Goal: Navigation & Orientation: Find specific page/section

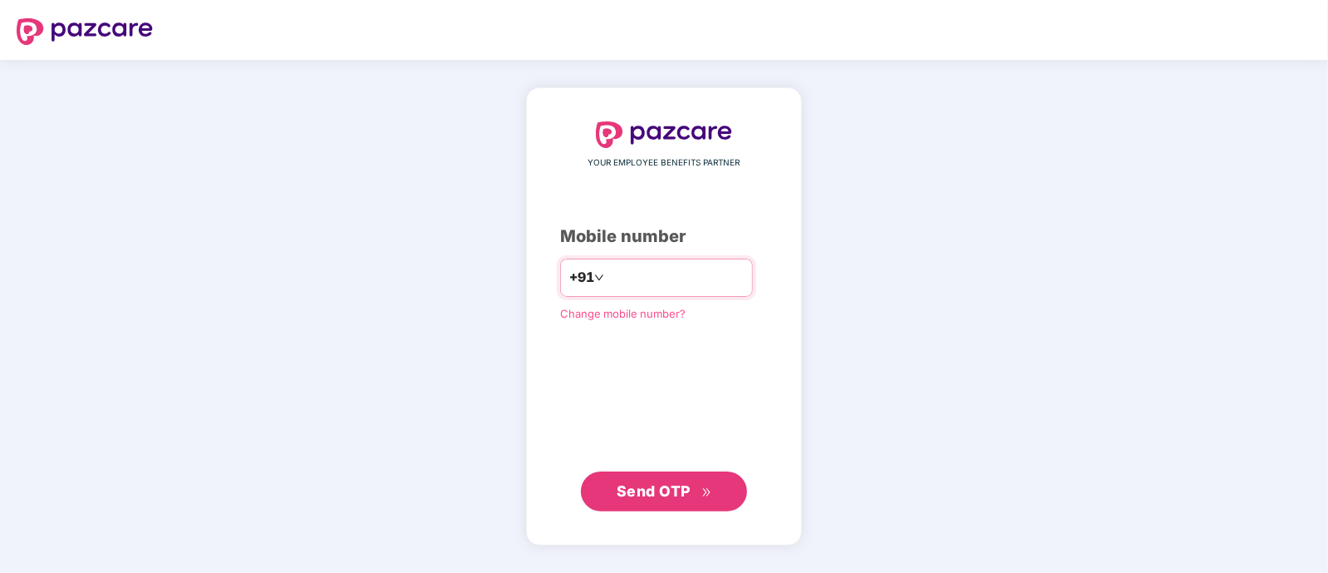
type input "**********"
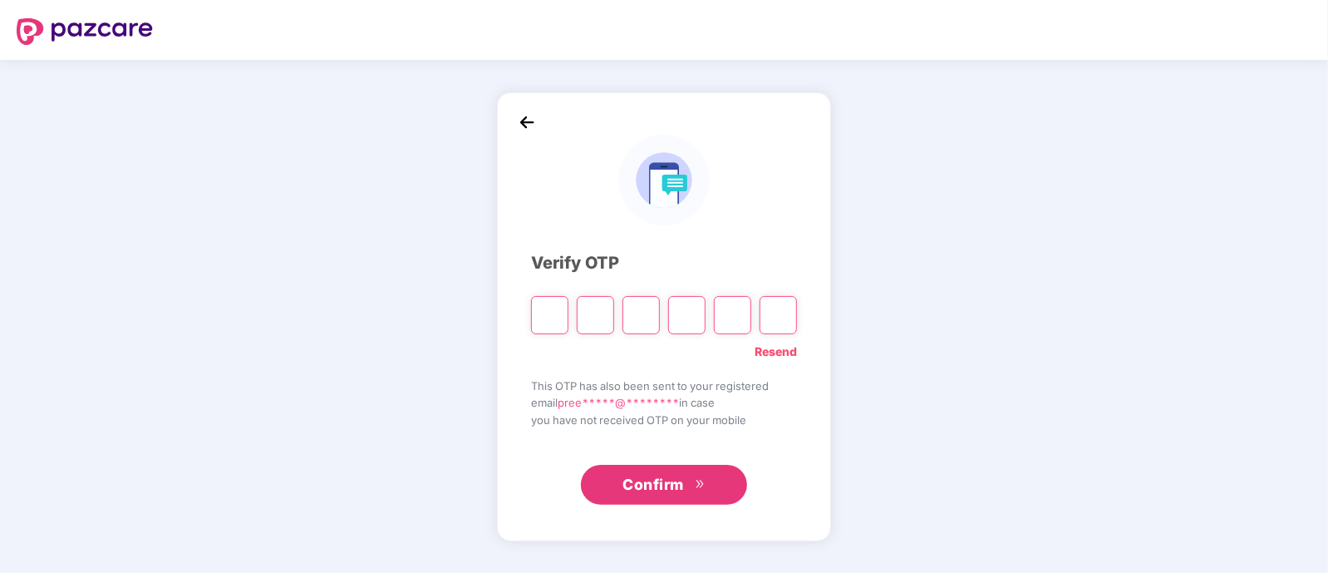
type input "*"
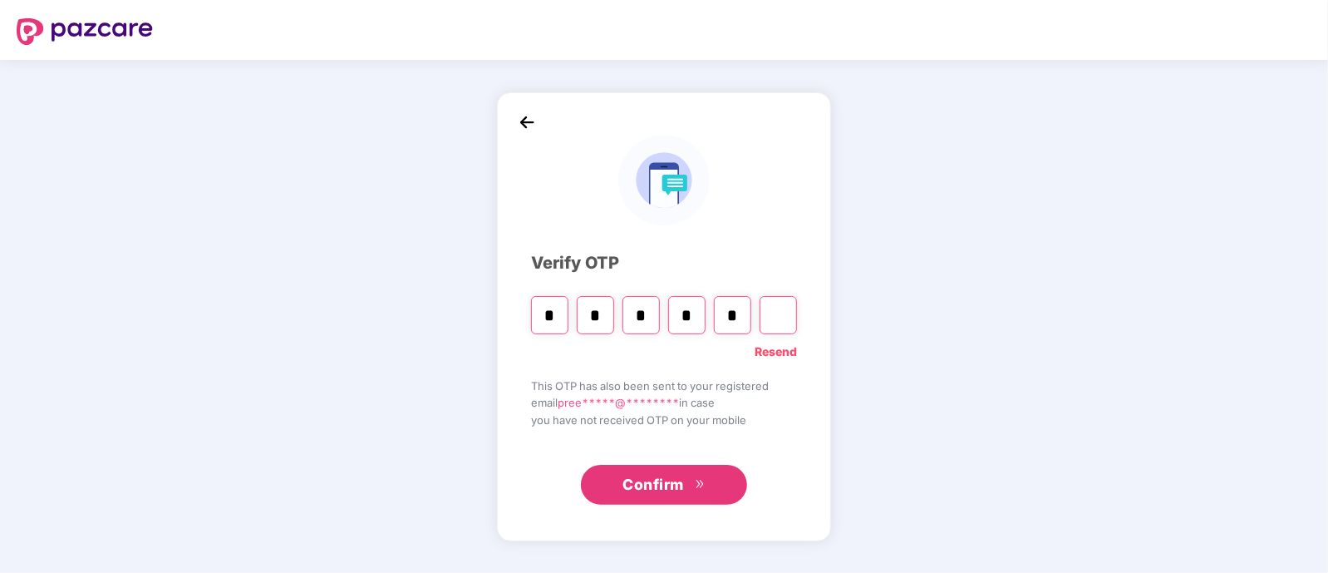
type input "*"
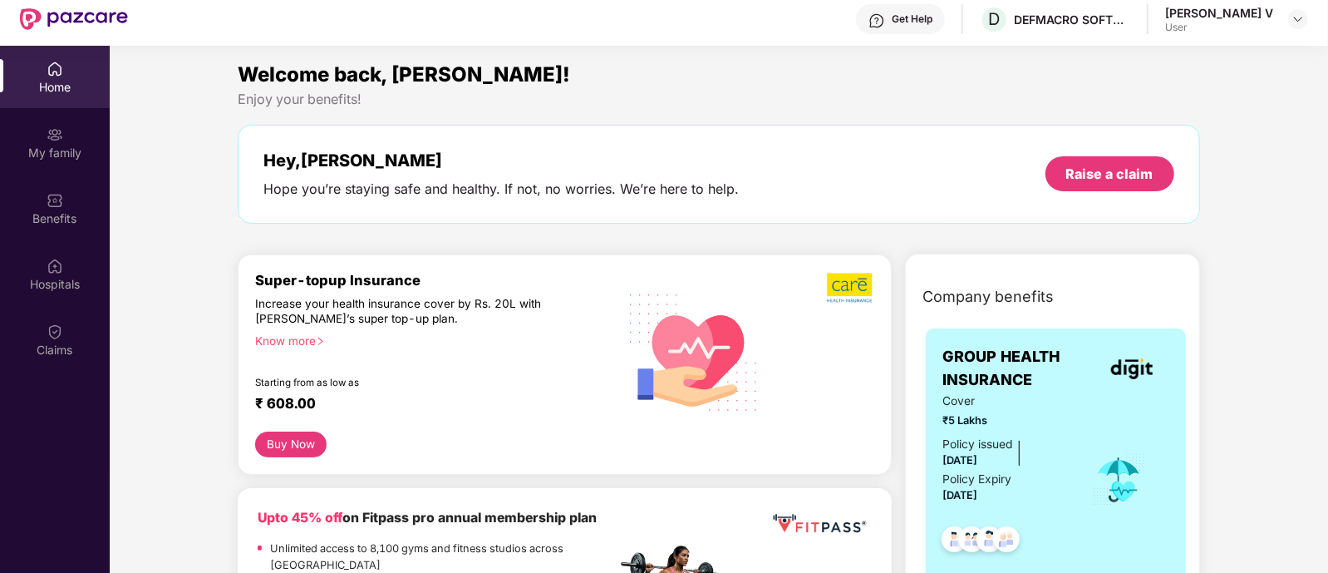
scroll to position [57, 0]
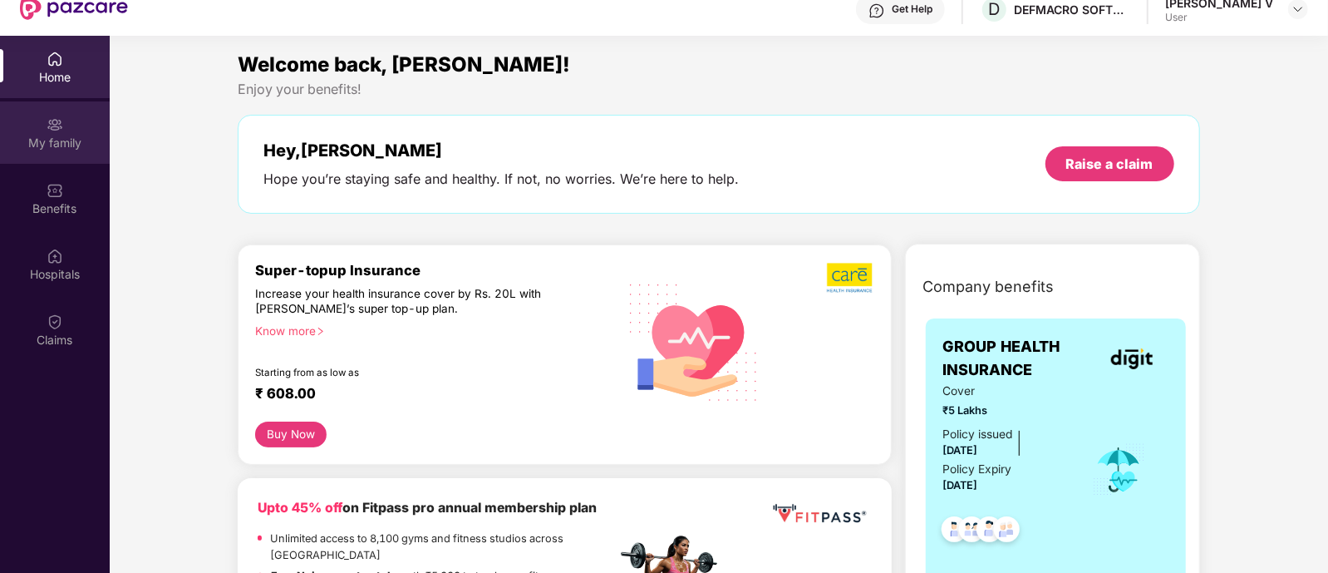
click at [44, 135] on div "My family" at bounding box center [55, 143] width 110 height 17
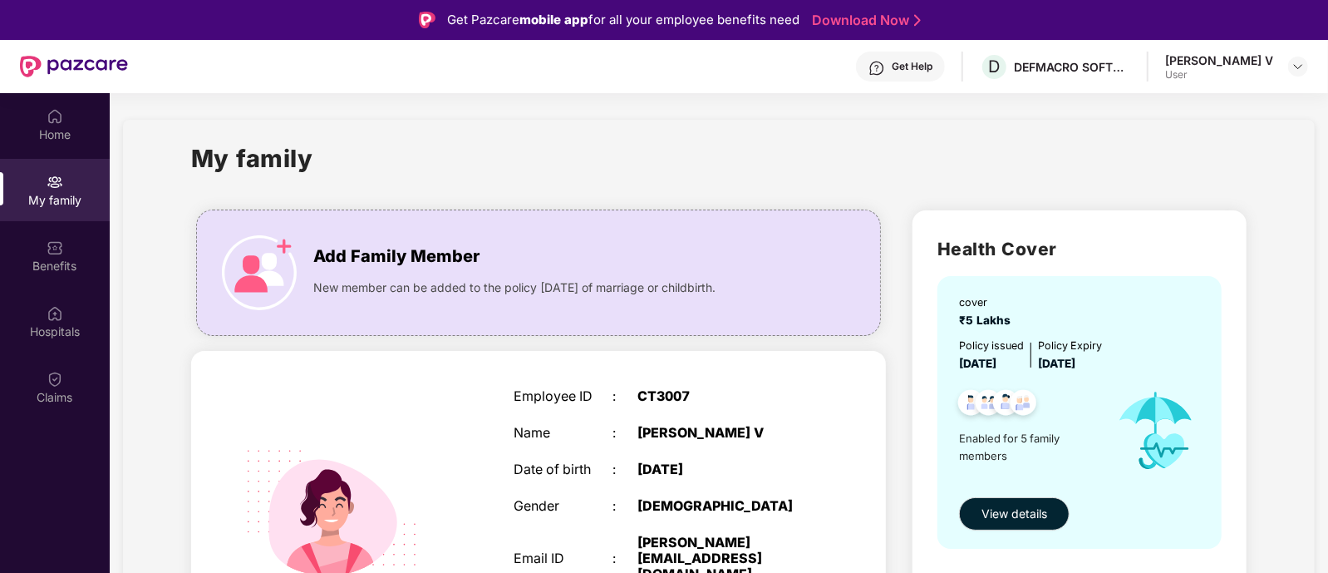
click at [1251, 60] on div "[PERSON_NAME] V" at bounding box center [1220, 60] width 108 height 16
click at [35, 394] on div "Claims" at bounding box center [55, 397] width 110 height 17
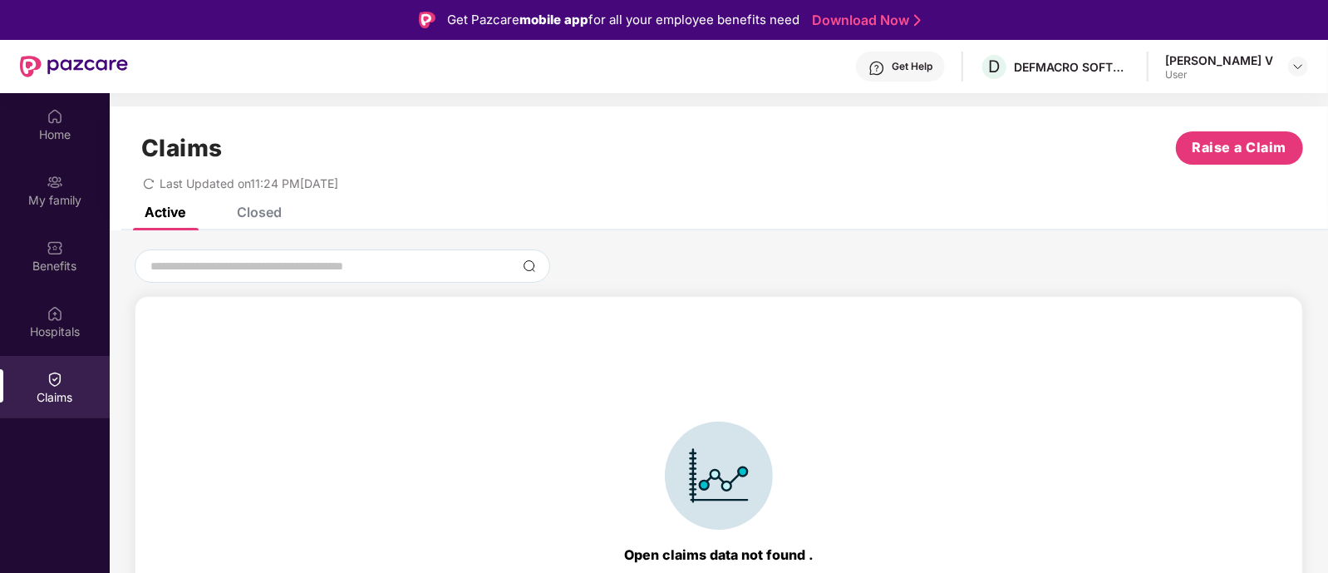
click at [270, 209] on div "Closed" at bounding box center [259, 212] width 45 height 17
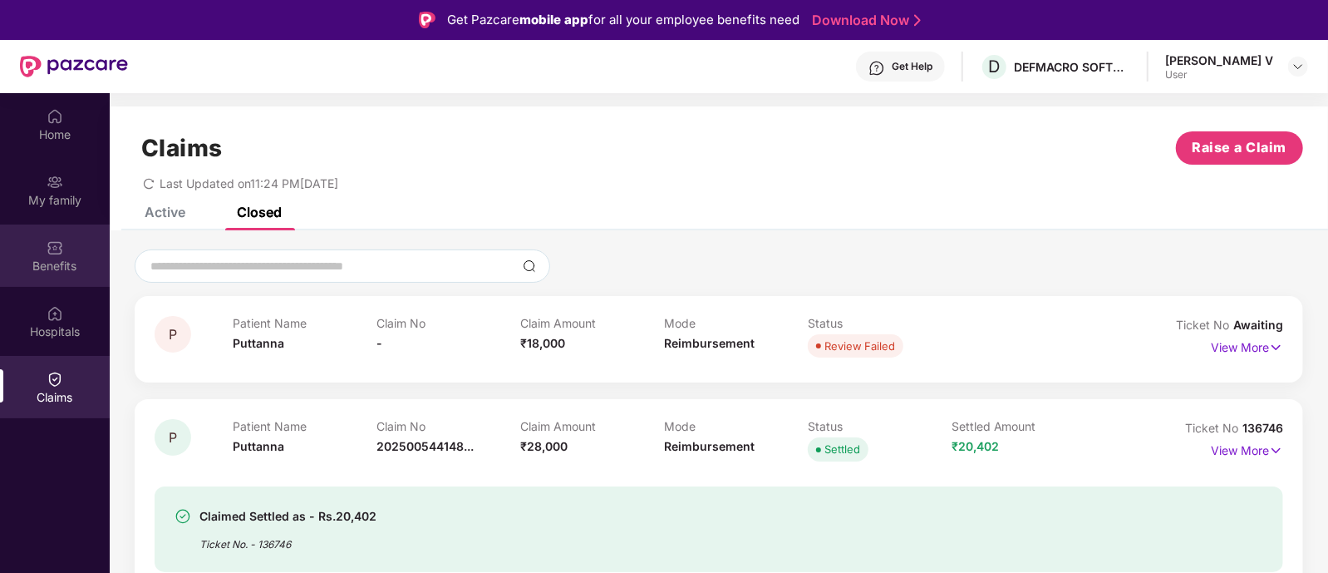
click at [66, 236] on div "Benefits" at bounding box center [55, 255] width 110 height 62
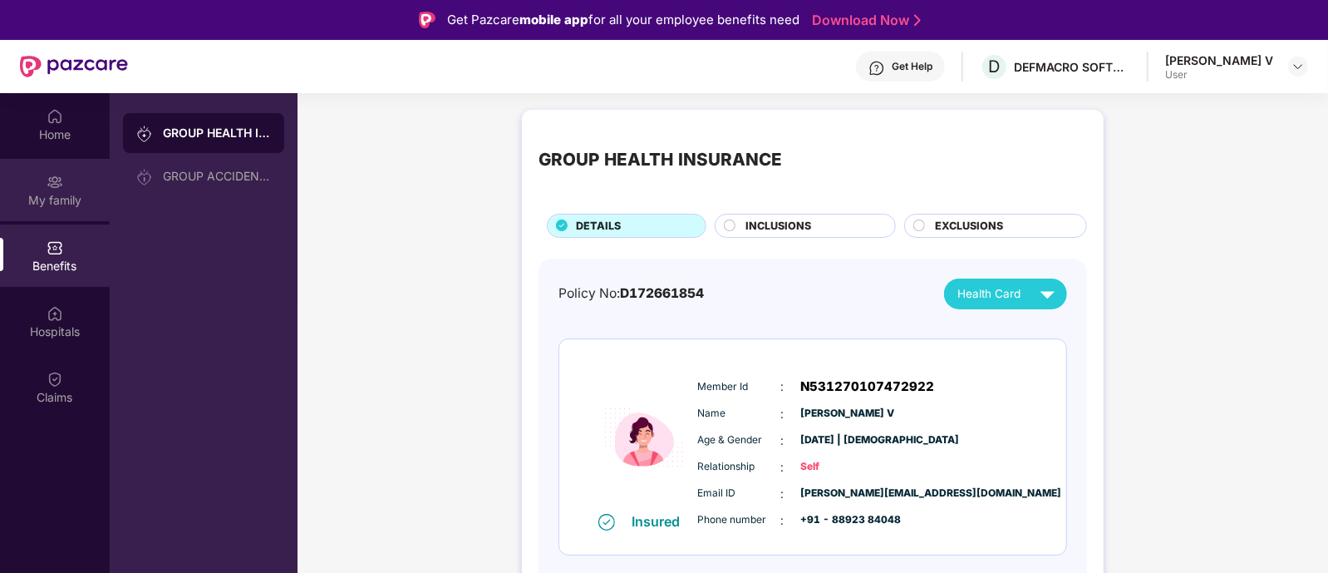
click at [62, 206] on div "My family" at bounding box center [55, 200] width 110 height 17
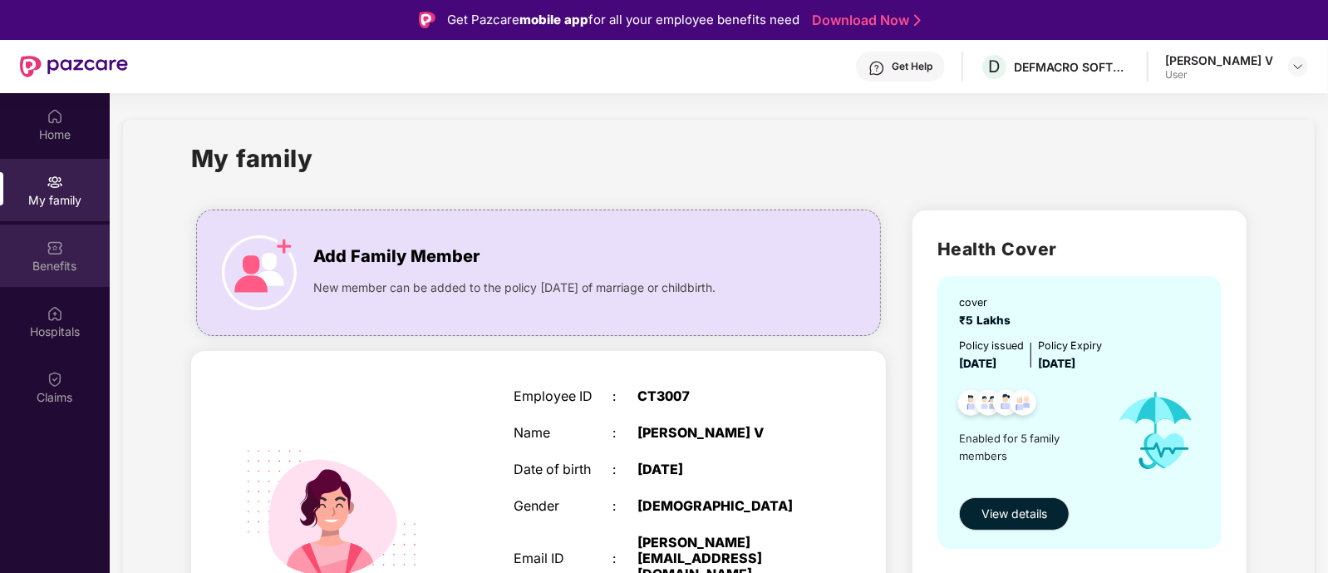
click at [52, 255] on div "Benefits" at bounding box center [55, 255] width 110 height 62
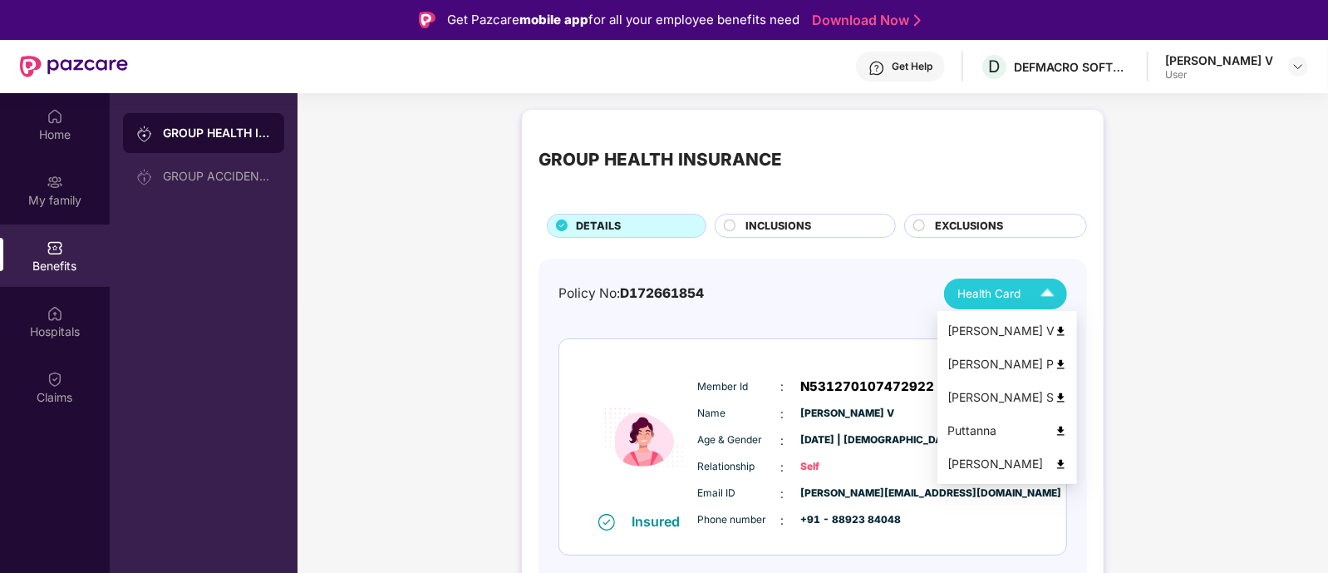
click at [996, 288] on span "Health Card" at bounding box center [989, 293] width 63 height 17
click at [1055, 326] on img at bounding box center [1061, 331] width 12 height 12
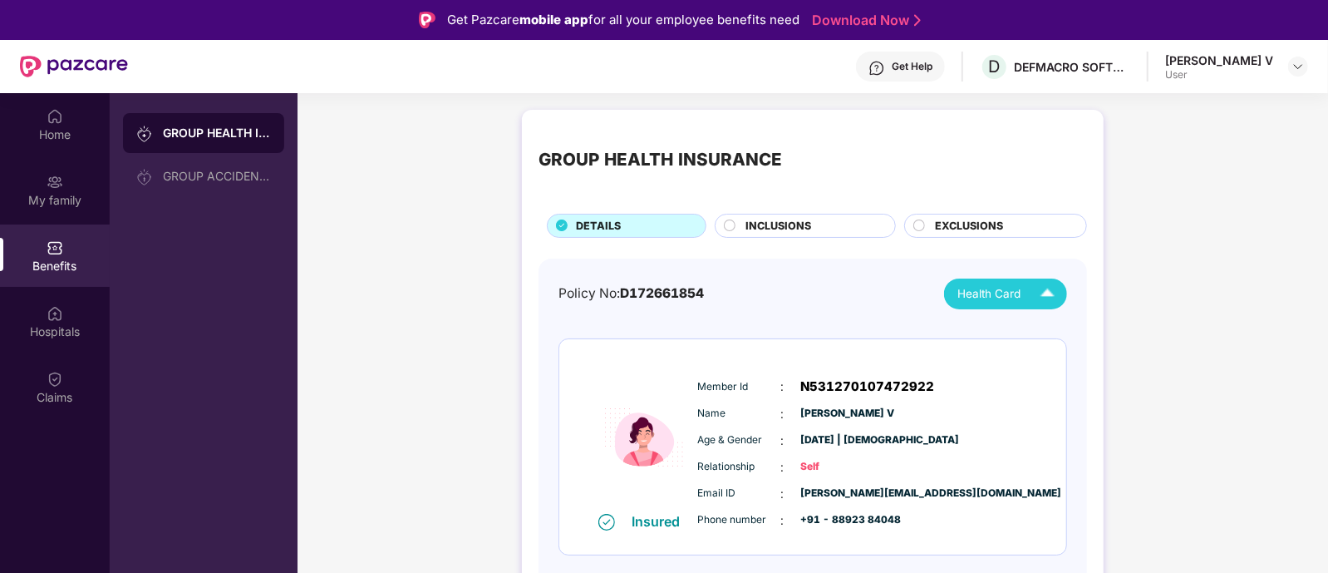
drag, startPoint x: 1325, startPoint y: 126, endPoint x: 1325, endPoint y: 144, distance: 17.5
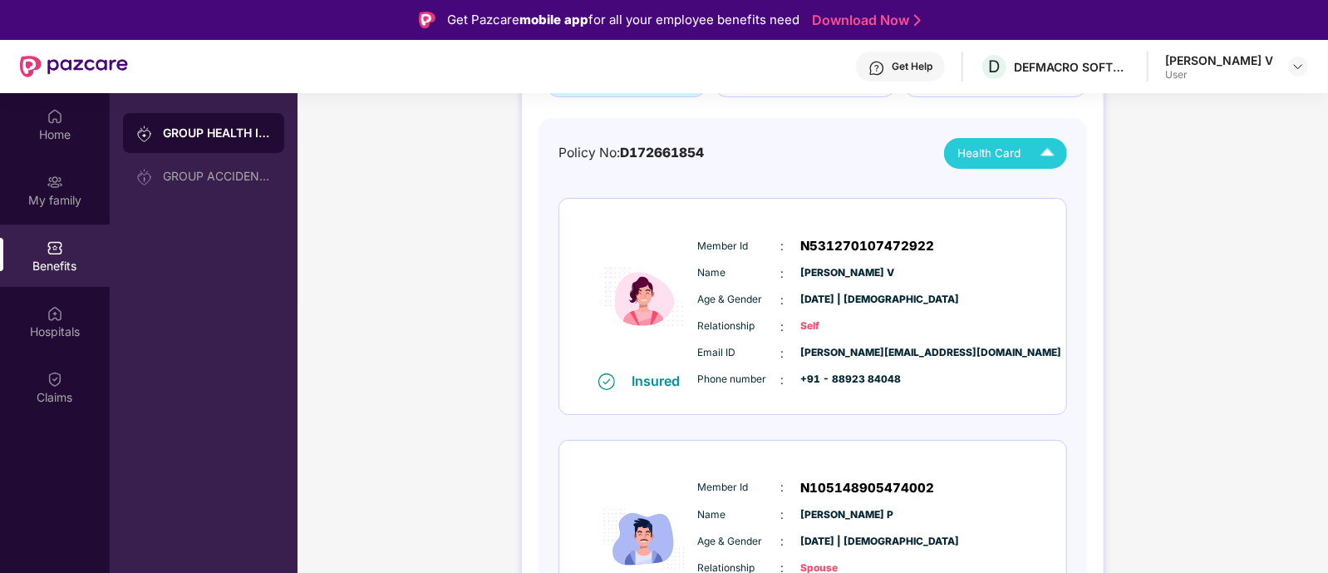
scroll to position [41, 0]
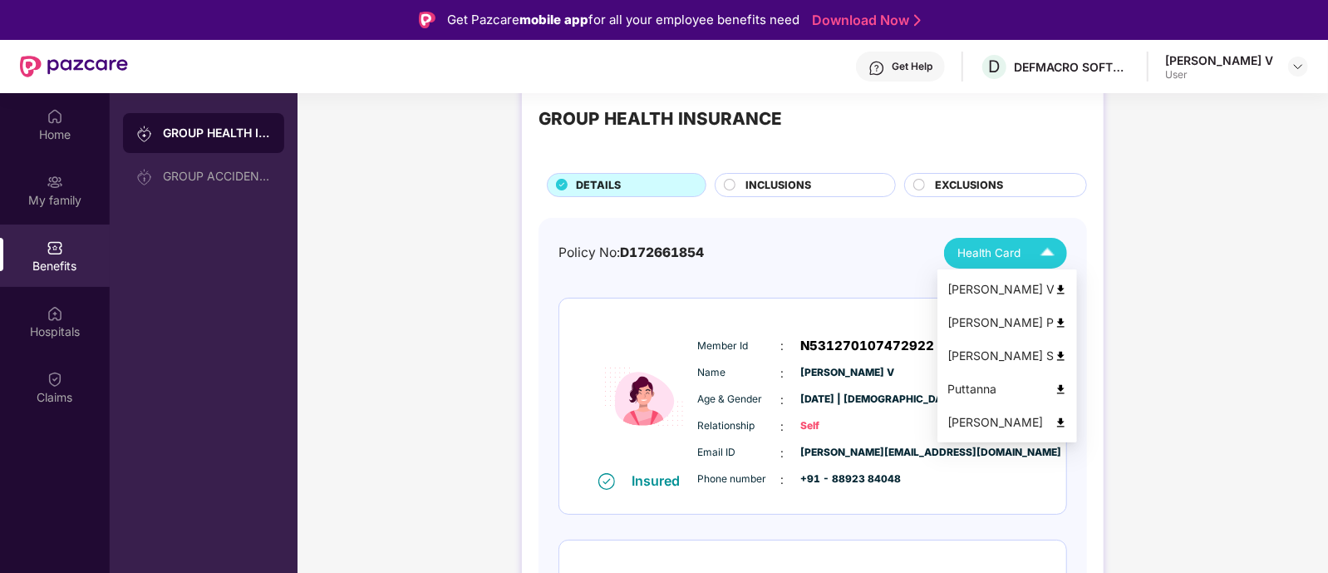
click at [1025, 258] on div "Health Card" at bounding box center [1010, 253] width 105 height 29
click at [1057, 382] on div "Puttanna" at bounding box center [1008, 389] width 120 height 18
